Goal: Information Seeking & Learning: Learn about a topic

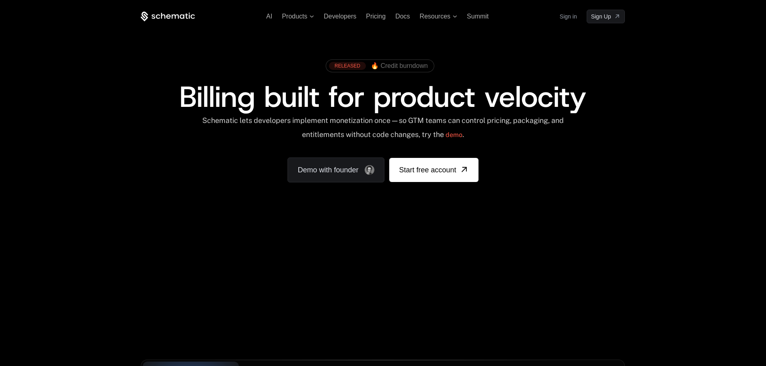
click at [559, 174] on div "RELEASED 🔥 Credit burndown Billing built for product velocity Schematic lets de…" at bounding box center [383, 118] width 484 height 127
click at [742, 0] on div at bounding box center [383, 0] width 766 height 0
drag, startPoint x: 306, startPoint y: 275, endPoint x: 351, endPoint y: 266, distance: 46.3
click at [351, 266] on div "Your browser does not support the video tag." at bounding box center [382, 237] width 522 height 338
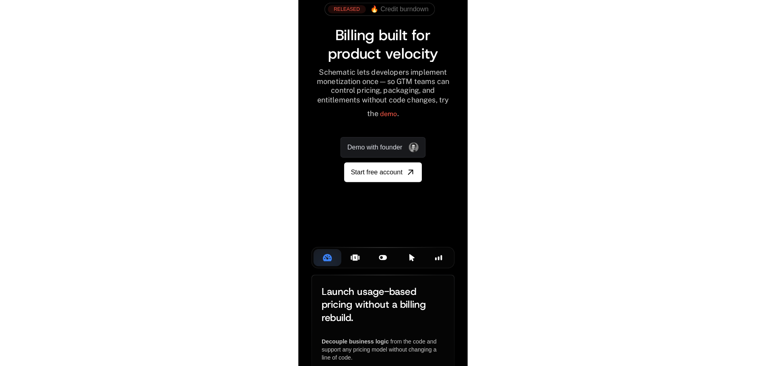
scroll to position [57, 0]
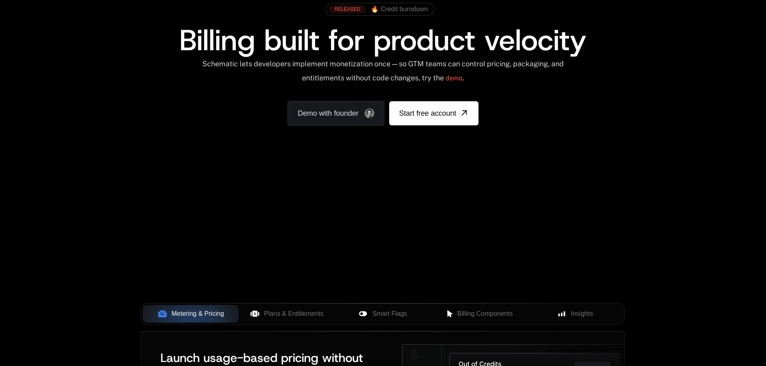
drag, startPoint x: 640, startPoint y: 200, endPoint x: 669, endPoint y: 204, distance: 28.9
click at [669, 204] on div "AI Products Developers Pricing Docs Resources Summit Sign in Sign Up RELEASED 🔥…" at bounding box center [383, 230] width 766 height 574
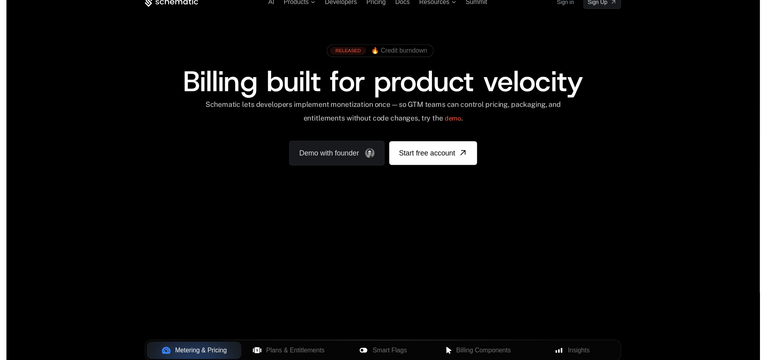
scroll to position [0, 0]
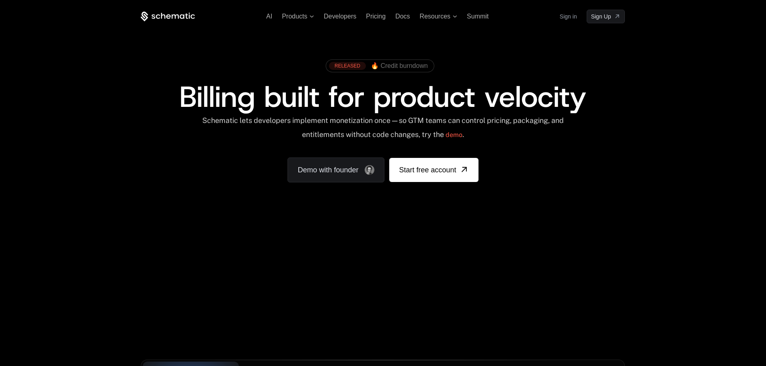
drag, startPoint x: 669, startPoint y: 200, endPoint x: 720, endPoint y: 207, distance: 51.1
click at [720, 207] on div "AI Products Developers Pricing Docs Resources Summit Sign in Sign Up RELEASED 🔥…" at bounding box center [383, 120] width 766 height 240
drag, startPoint x: 625, startPoint y: 190, endPoint x: 581, endPoint y: 197, distance: 43.9
click at [581, 197] on div "RELEASED 🔥 Credit burndown Billing built for product velocity Schematic lets de…" at bounding box center [382, 118] width 522 height 191
click at [375, 17] on span "Pricing" at bounding box center [376, 16] width 20 height 7
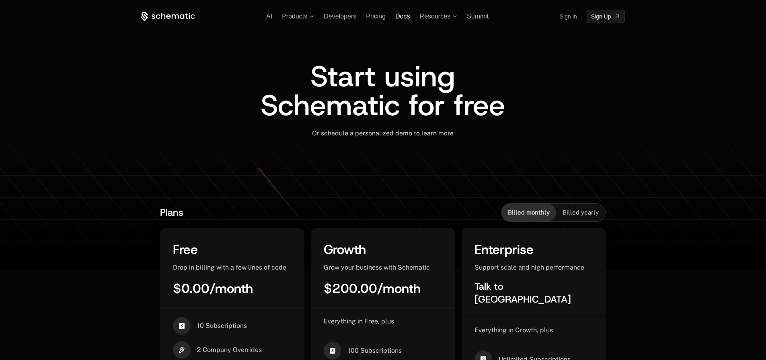
click at [403, 15] on span "Docs" at bounding box center [402, 16] width 14 height 7
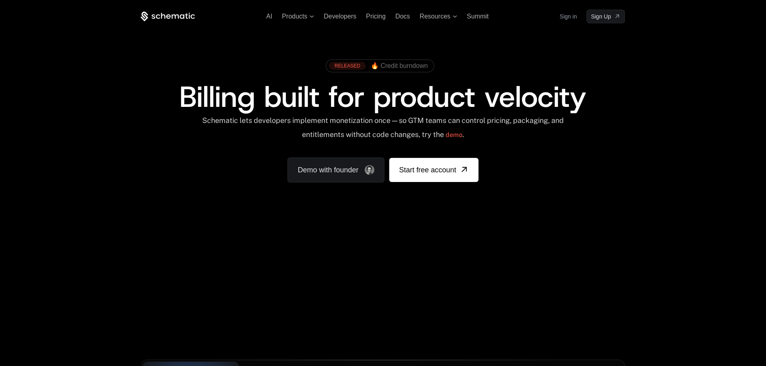
click at [375, 20] on div "AI Products Developers Pricing Docs Resources Summit Sign in Sign Up" at bounding box center [383, 17] width 484 height 14
click at [378, 17] on span "Pricing" at bounding box center [376, 16] width 20 height 7
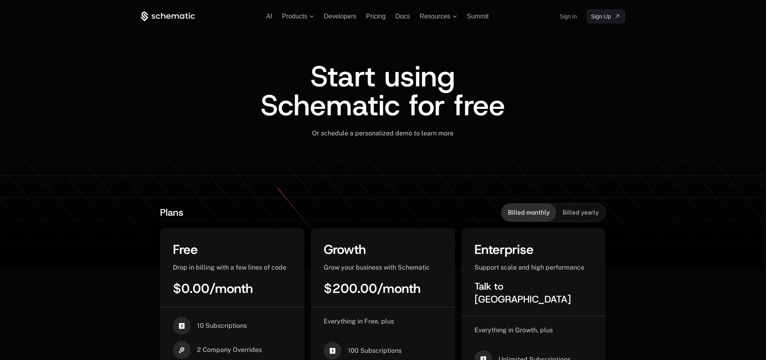
drag, startPoint x: 530, startPoint y: 81, endPoint x: 524, endPoint y: 81, distance: 6.0
drag, startPoint x: 524, startPoint y: 81, endPoint x: 423, endPoint y: 51, distance: 104.9
click at [489, 70] on div "Start using Schematic for free" at bounding box center [382, 91] width 263 height 58
click at [365, 15] on ul "AI Products Developers Pricing Docs Resources Summit" at bounding box center [377, 16] width 222 height 7
click at [368, 15] on span "Pricing" at bounding box center [376, 16] width 20 height 7
